Goal: Check status

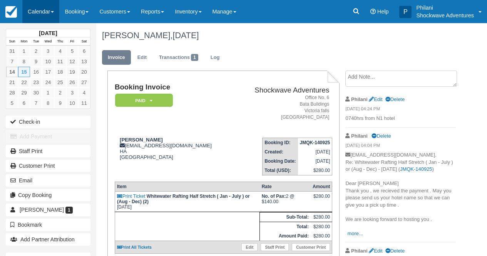
click at [37, 10] on link "Calendar" at bounding box center [40, 11] width 37 height 23
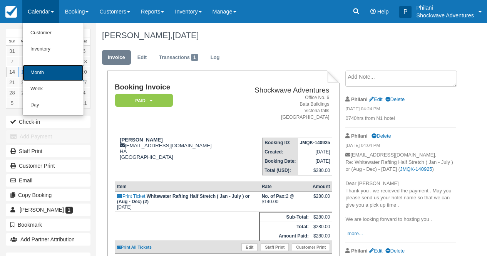
click at [51, 69] on link "Month" at bounding box center [53, 73] width 61 height 16
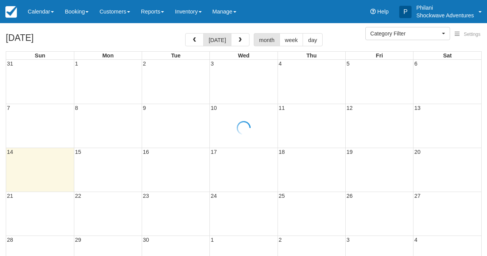
select select
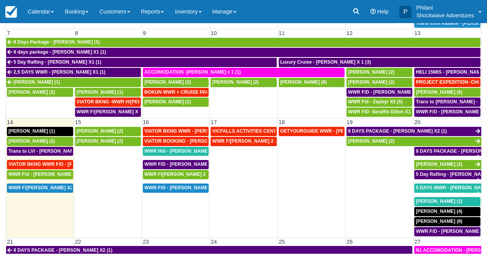
scroll to position [173, 0]
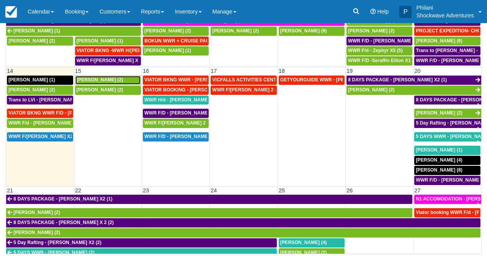
click at [122, 81] on div "[PERSON_NAME] (2)" at bounding box center [108, 80] width 63 height 6
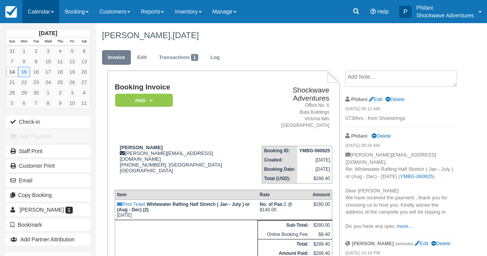
click at [36, 6] on link "Calendar" at bounding box center [40, 11] width 37 height 23
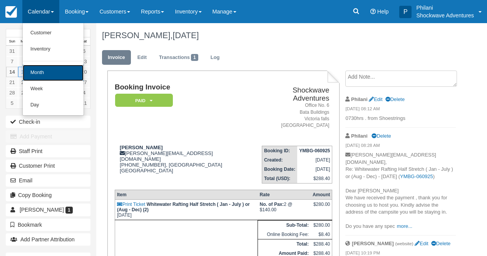
click at [42, 70] on link "Month" at bounding box center [53, 73] width 61 height 16
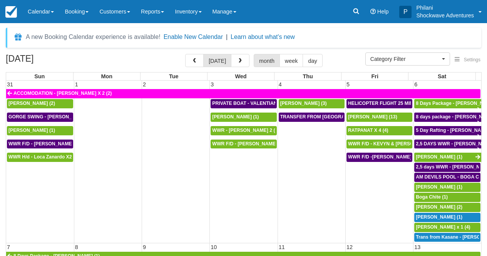
select select
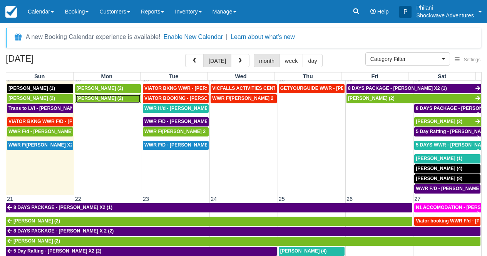
click at [121, 99] on div "Sara Singh (2)" at bounding box center [108, 98] width 63 height 6
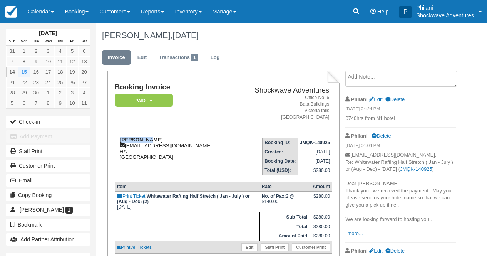
drag, startPoint x: 120, startPoint y: 138, endPoint x: 149, endPoint y: 139, distance: 28.9
click at [149, 139] on div "[PERSON_NAME] [EMAIL_ADDRESS][DOMAIN_NAME] HA [GEOGRAPHIC_DATA]" at bounding box center [174, 148] width 119 height 23
copy strong "[PERSON_NAME]"
